Goal: Navigation & Orientation: Find specific page/section

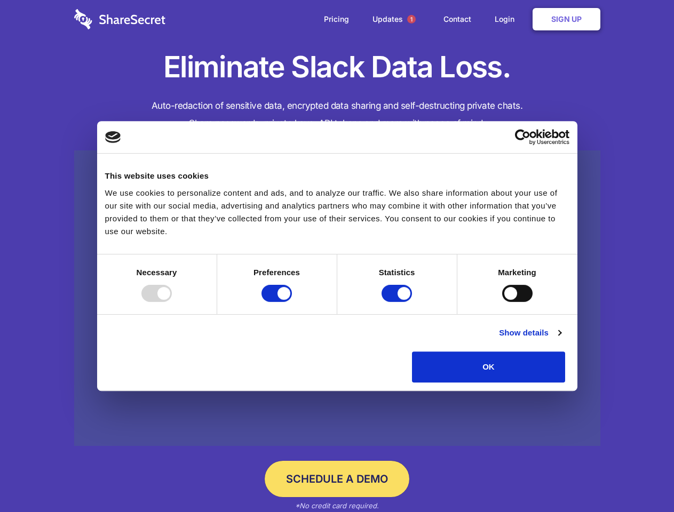
click at [172, 302] on div at bounding box center [156, 293] width 30 height 17
click at [292, 302] on input "Preferences" at bounding box center [276, 293] width 30 height 17
checkbox input "false"
click at [398, 302] on input "Statistics" at bounding box center [397, 293] width 30 height 17
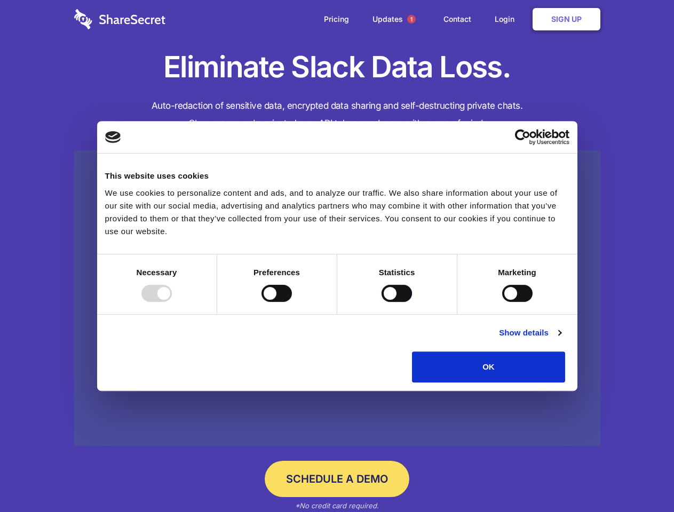
checkbox input "false"
click at [502, 302] on input "Marketing" at bounding box center [517, 293] width 30 height 17
checkbox input "true"
click at [561, 339] on link "Show details" at bounding box center [530, 333] width 62 height 13
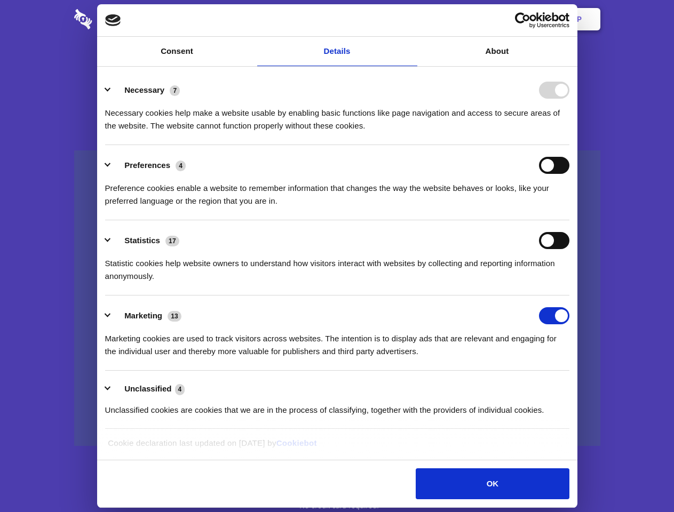
click at [569, 145] on li "Necessary 7 Necessary cookies help make a website usable by enabling basic func…" at bounding box center [337, 107] width 464 height 75
click at [411, 19] on span "1" at bounding box center [411, 19] width 9 height 9
